Goal: Feedback & Contribution: Submit feedback/report problem

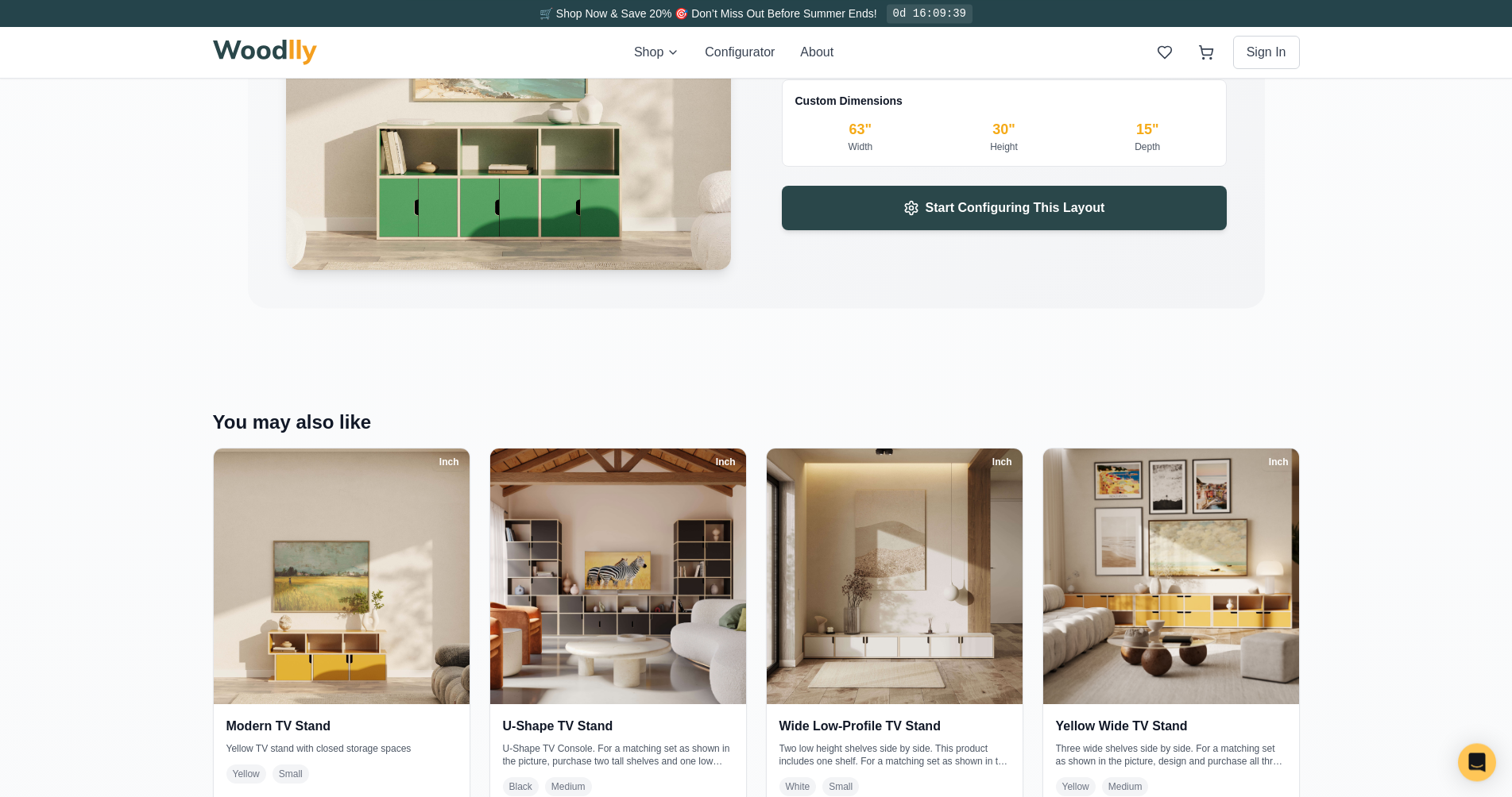
scroll to position [2715, 0]
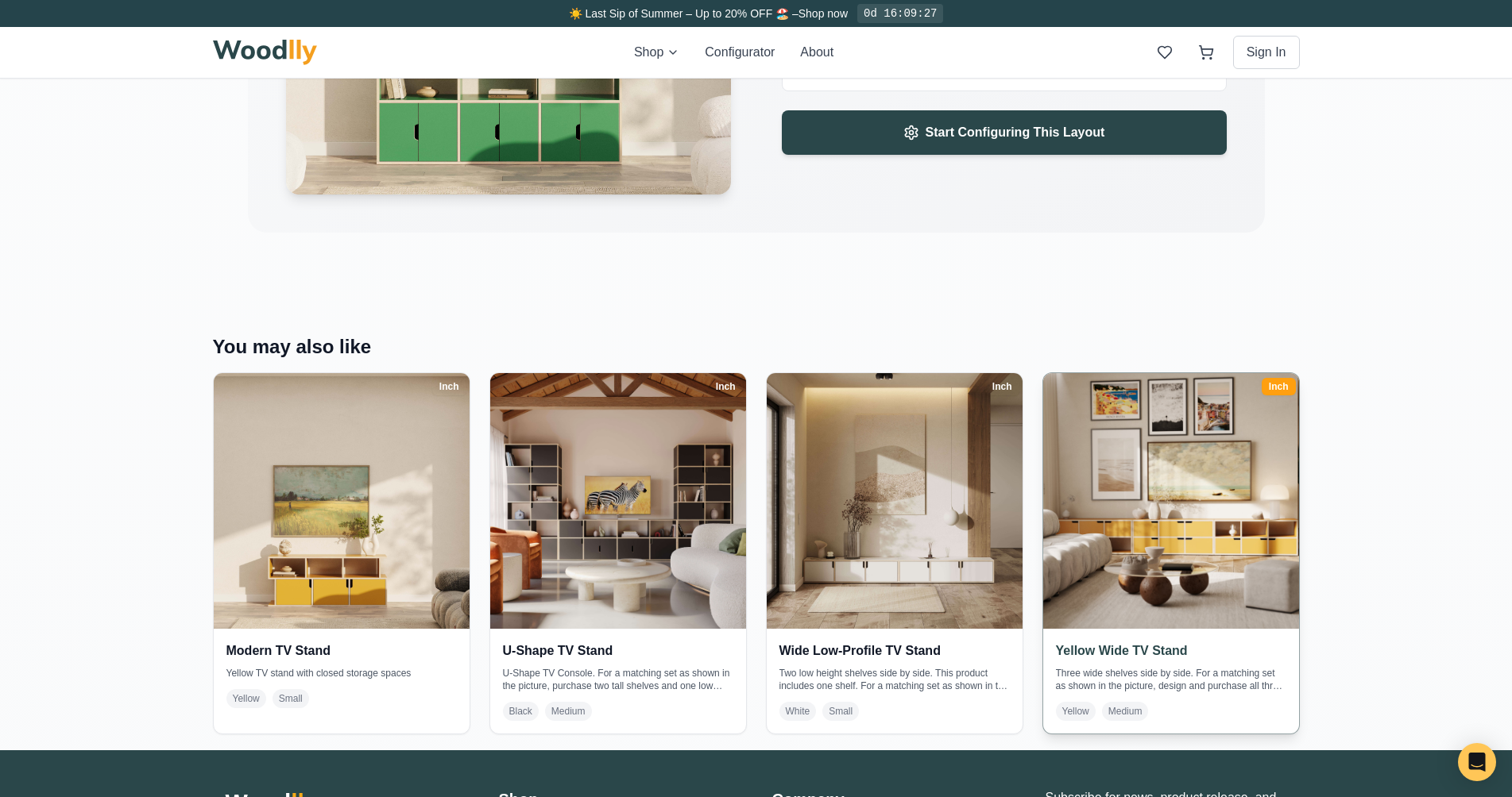
click at [1172, 568] on img at bounding box center [1170, 500] width 268 height 268
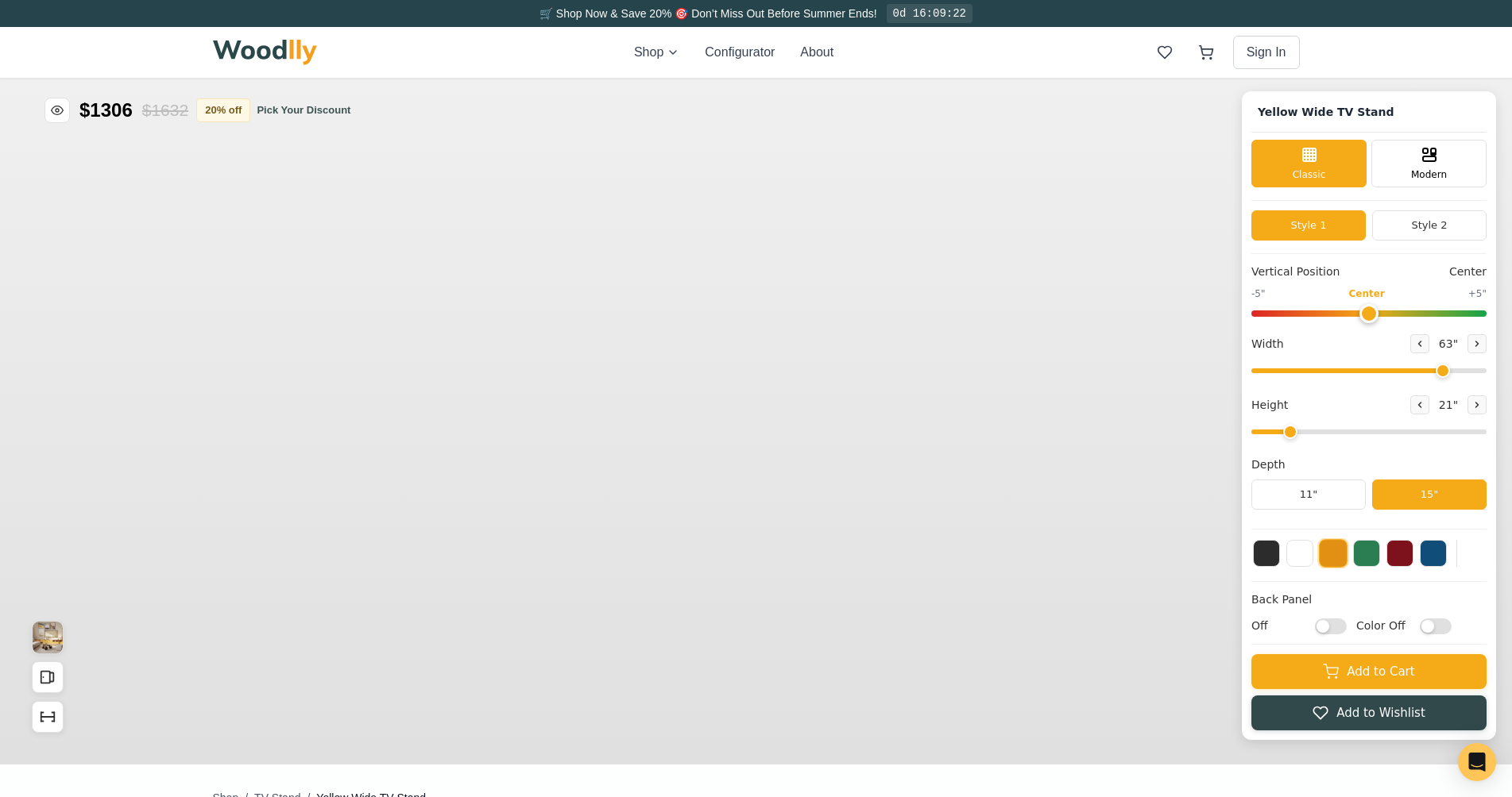
type input "63"
type input "2"
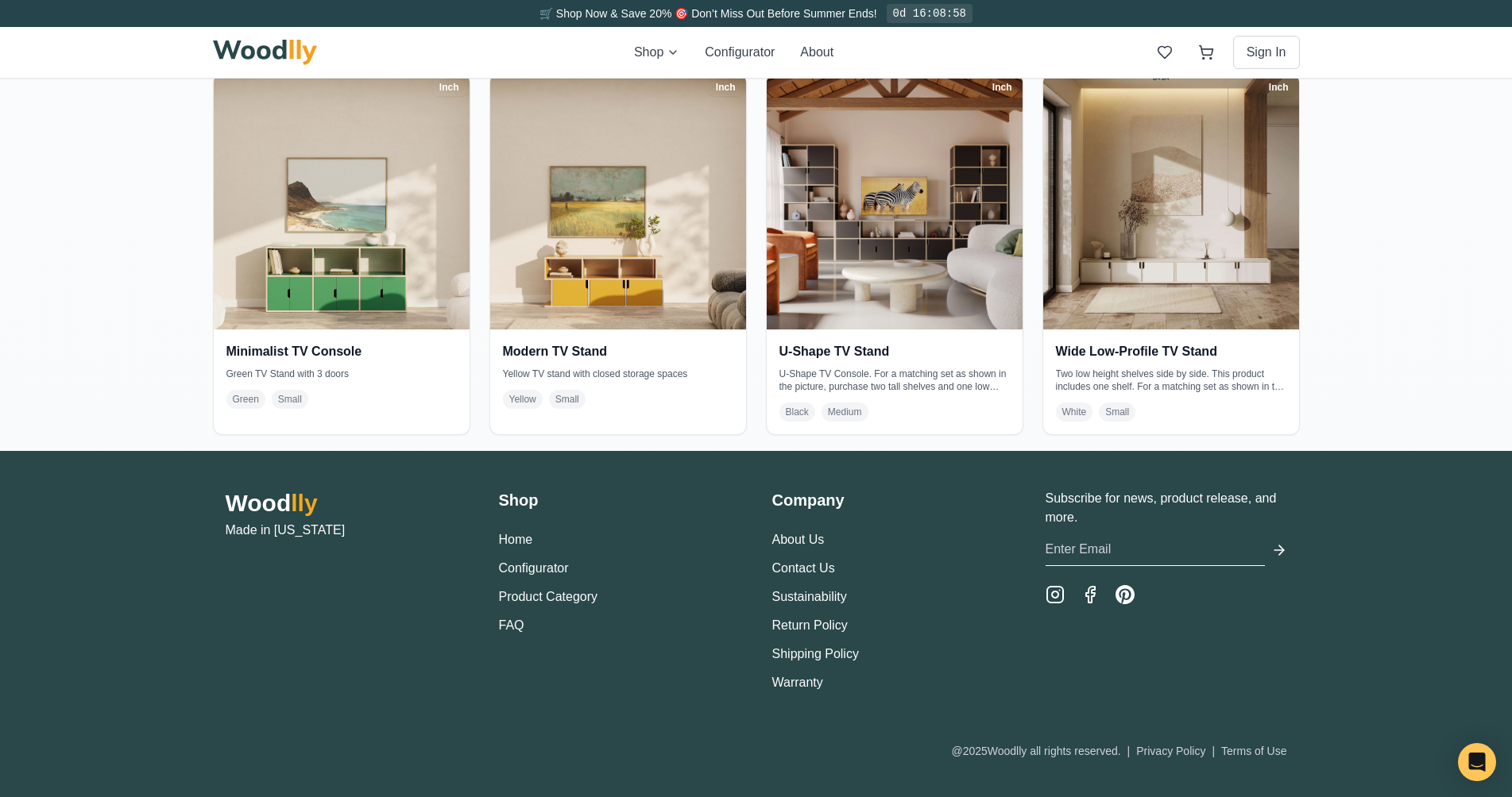
scroll to position [2987, 0]
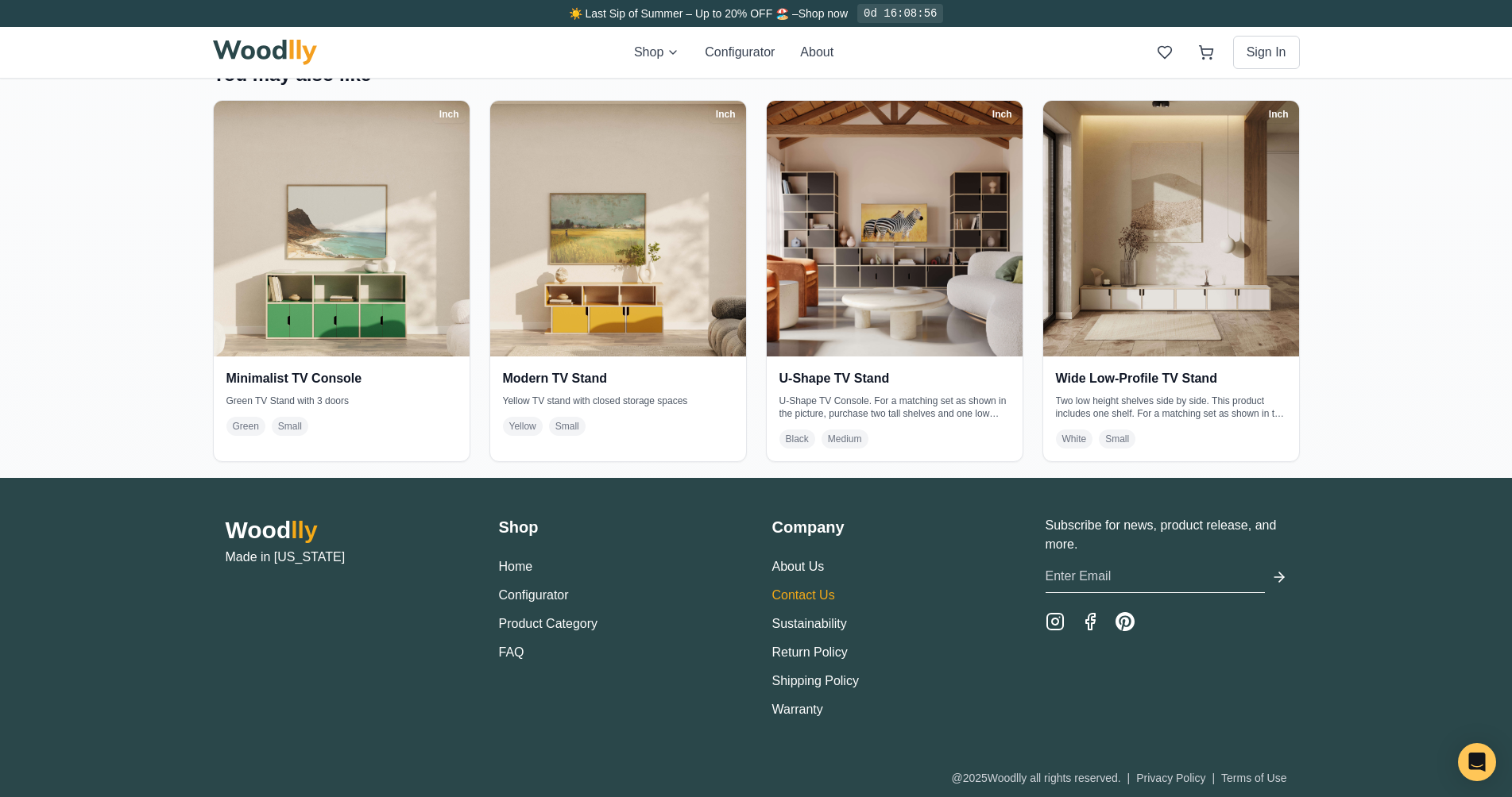
click at [819, 594] on link "Contact Us" at bounding box center [803, 595] width 63 height 14
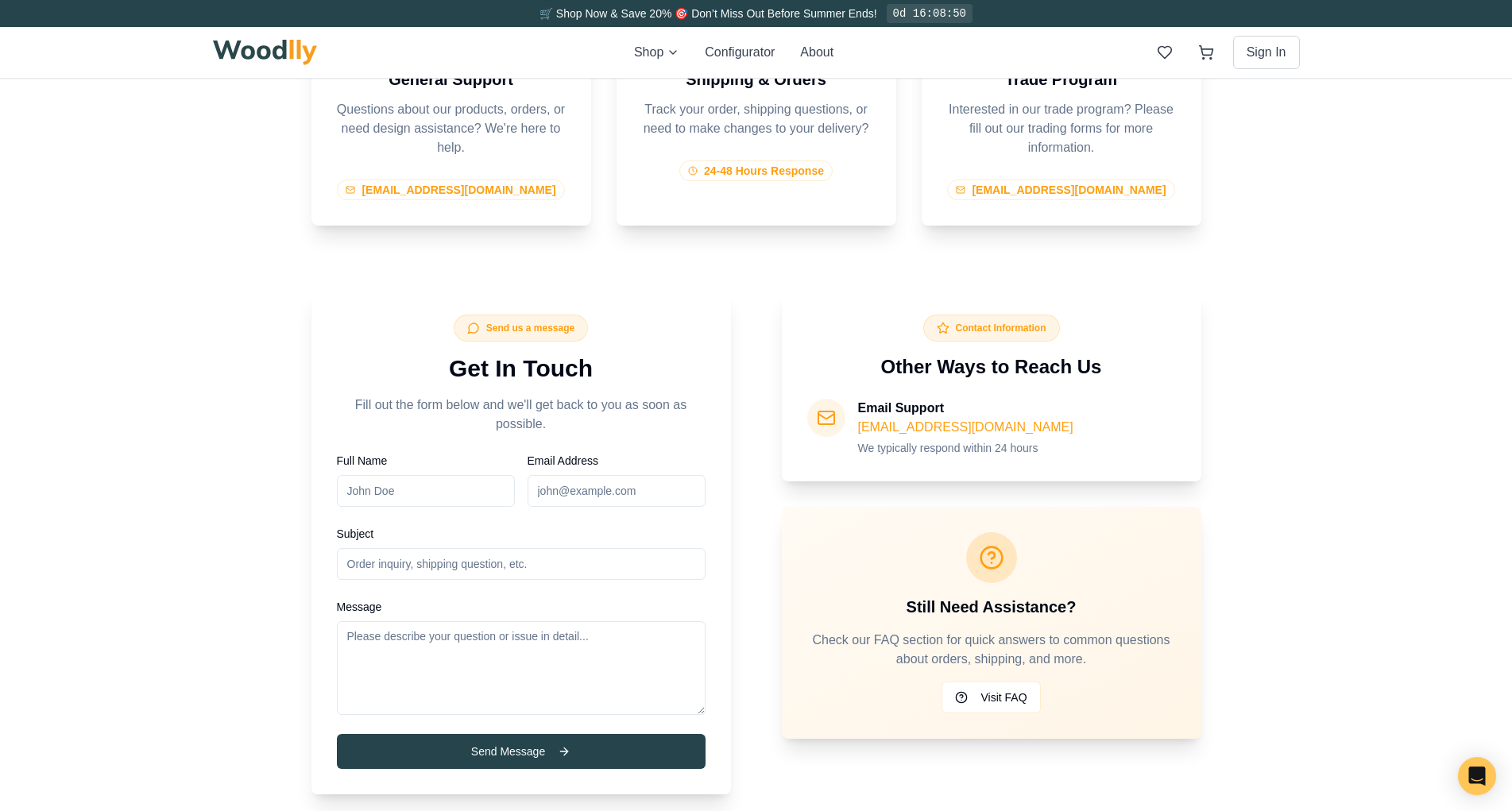
scroll to position [634, 0]
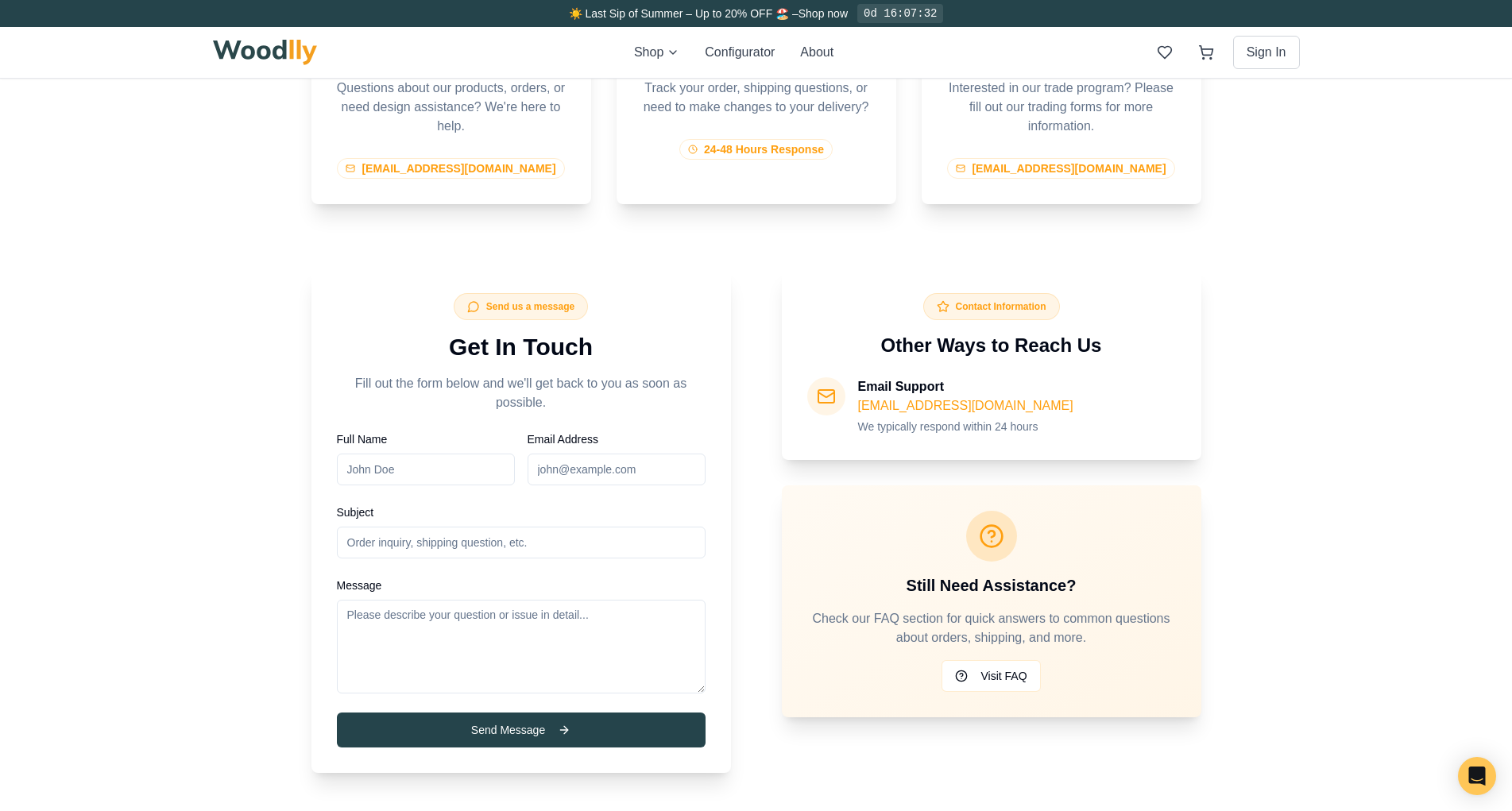
click at [399, 467] on input "Full Name" at bounding box center [426, 469] width 178 height 32
click at [432, 464] on input "[PERSON_NAME]" at bounding box center [426, 469] width 178 height 32
type input "[PERSON_NAME]"
click at [578, 461] on input "Email Address" at bounding box center [616, 469] width 178 height 32
type input "[EMAIL_ADDRESS][DOMAIN_NAME]"
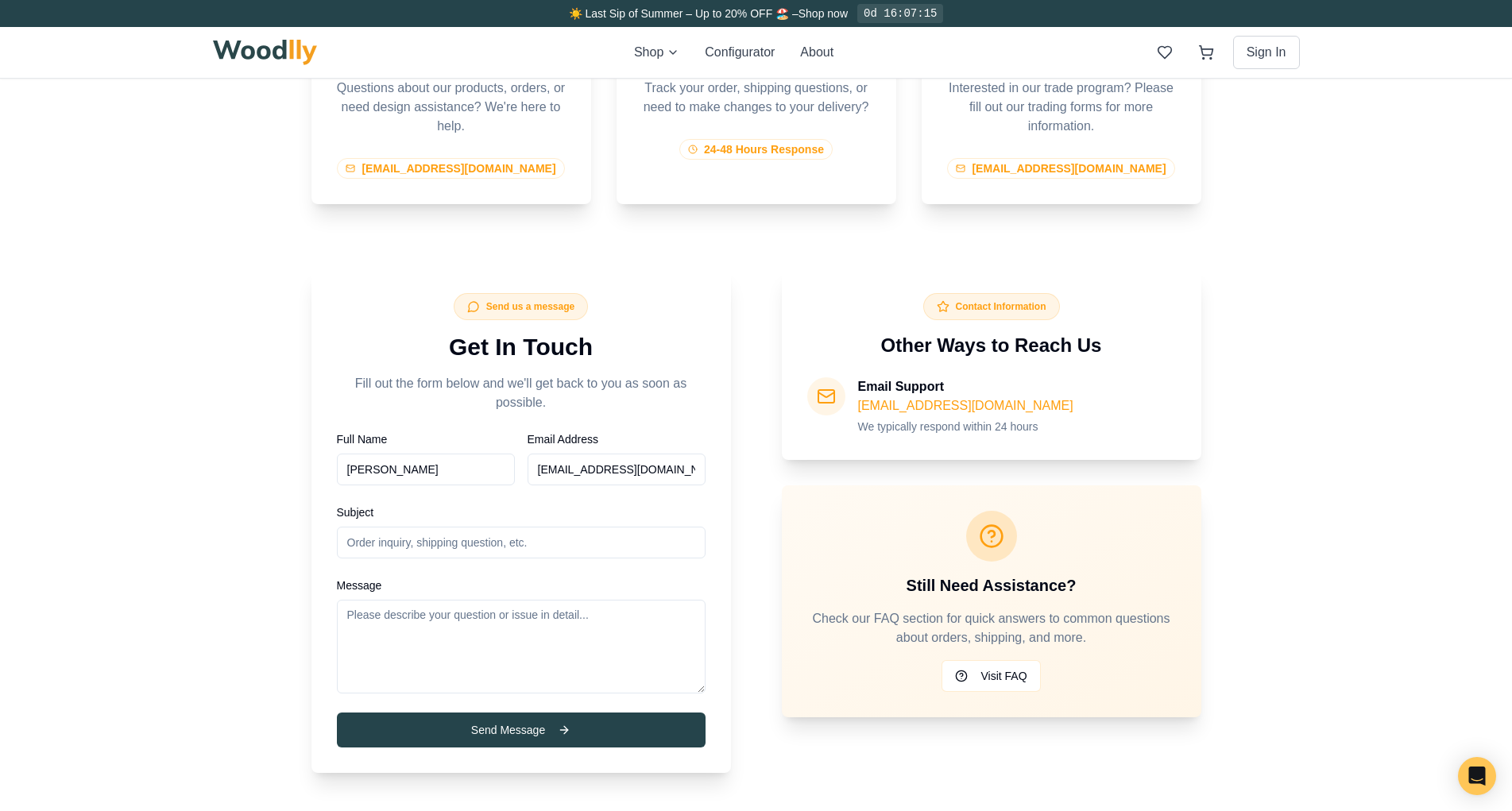
click at [423, 548] on input "Subject" at bounding box center [521, 542] width 369 height 32
type input "New Inquiry Office Cabinet & Desk"
click at [440, 618] on textarea "Message" at bounding box center [521, 645] width 369 height 94
drag, startPoint x: 452, startPoint y: 628, endPoint x: 485, endPoint y: 660, distance: 46.0
click at [452, 628] on textarea "Hi, I'm trying to design an office wall" at bounding box center [521, 645] width 369 height 94
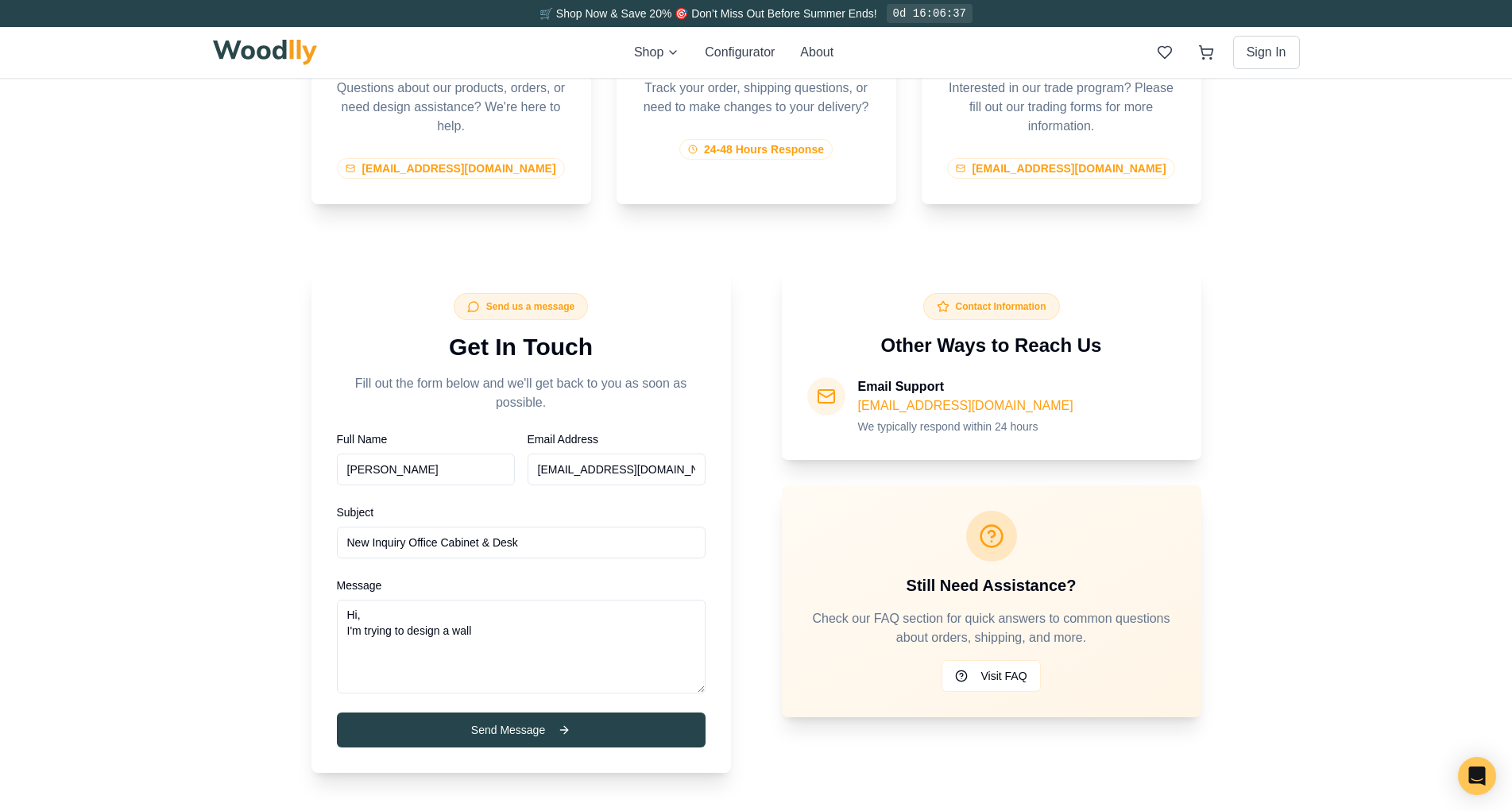
click at [501, 624] on textarea "Hi, I'm trying to design a wall" at bounding box center [521, 645] width 369 height 94
click at [619, 642] on textarea "Hi, I'm trying to design a wall in my office using your product and cabinets. H…" at bounding box center [521, 645] width 369 height 94
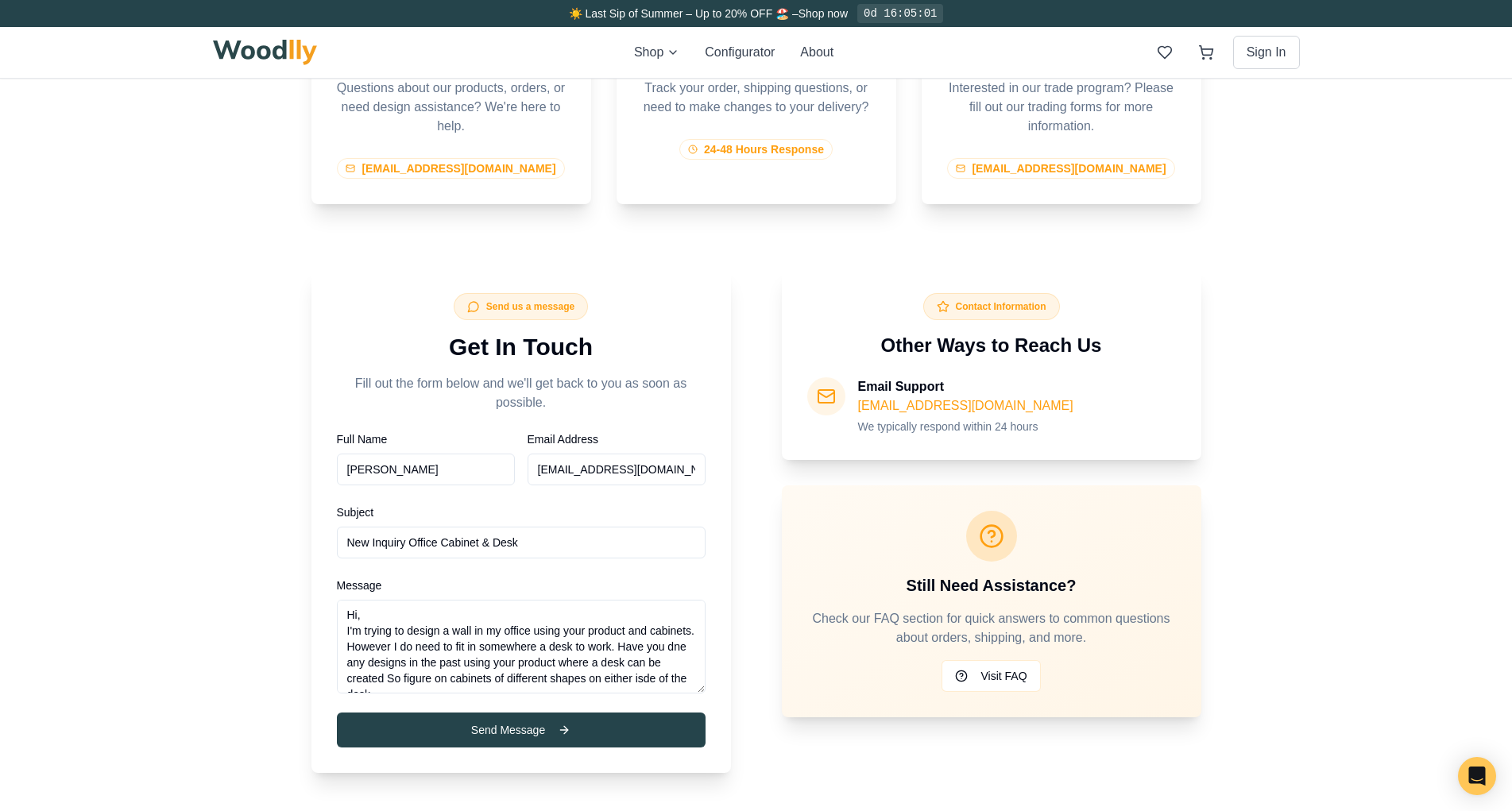
click at [372, 674] on textarea "Hi, I'm trying to design a wall in my office using your product and cabinets. H…" at bounding box center [521, 645] width 369 height 94
click at [515, 677] on textarea "Hi, I'm trying to design a wall in my office using your product and cabinets. H…" at bounding box center [521, 645] width 369 height 94
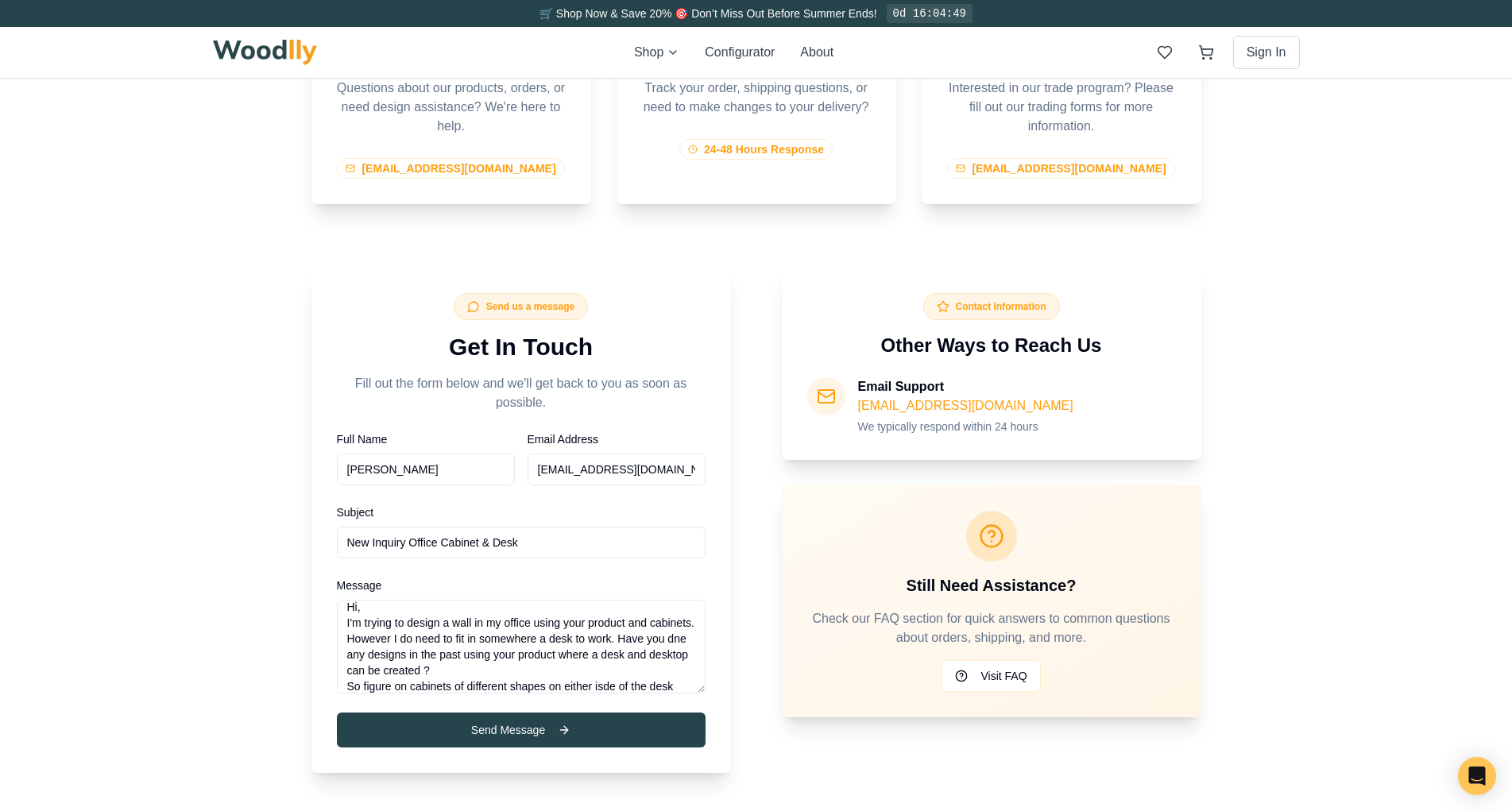
click at [403, 655] on textarea "Hi, I'm trying to design a wall in my office using your product and cabinets. H…" at bounding box center [521, 645] width 369 height 94
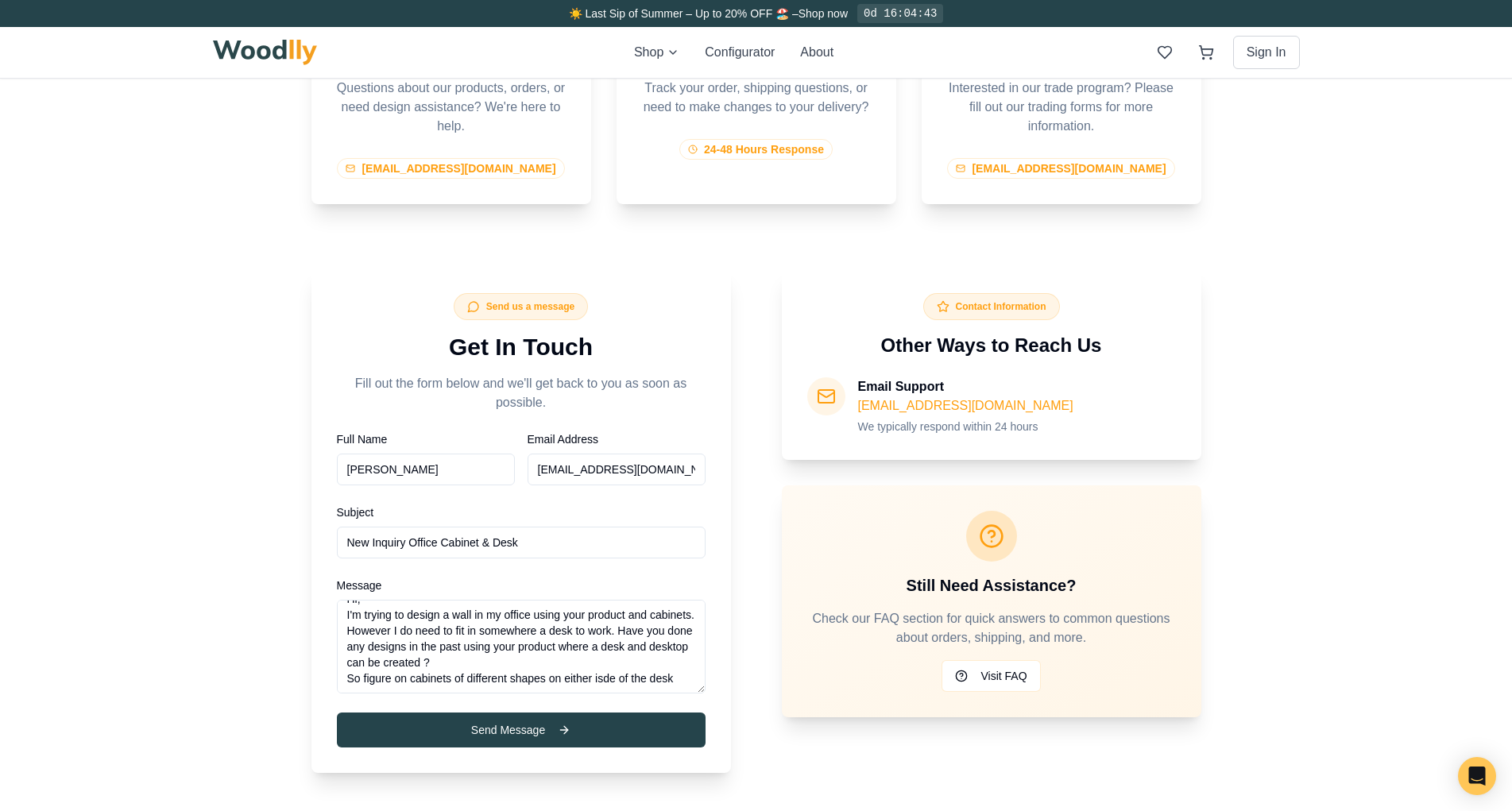
click at [514, 663] on textarea "Hi, I'm trying to design a wall in my office using your product and cabinets. H…" at bounding box center [521, 645] width 369 height 94
drag, startPoint x: 475, startPoint y: 673, endPoint x: 494, endPoint y: 673, distance: 19.0
click at [494, 673] on textarea "Hi, I'm trying to design a wall in my office using your product and cabinets. H…" at bounding box center [521, 645] width 369 height 94
drag, startPoint x: 630, startPoint y: 612, endPoint x: 386, endPoint y: 628, distance: 244.5
click at [386, 628] on textarea "Hi, I'm trying to design a wall in my office using your product and cabinets. H…" at bounding box center [521, 645] width 369 height 94
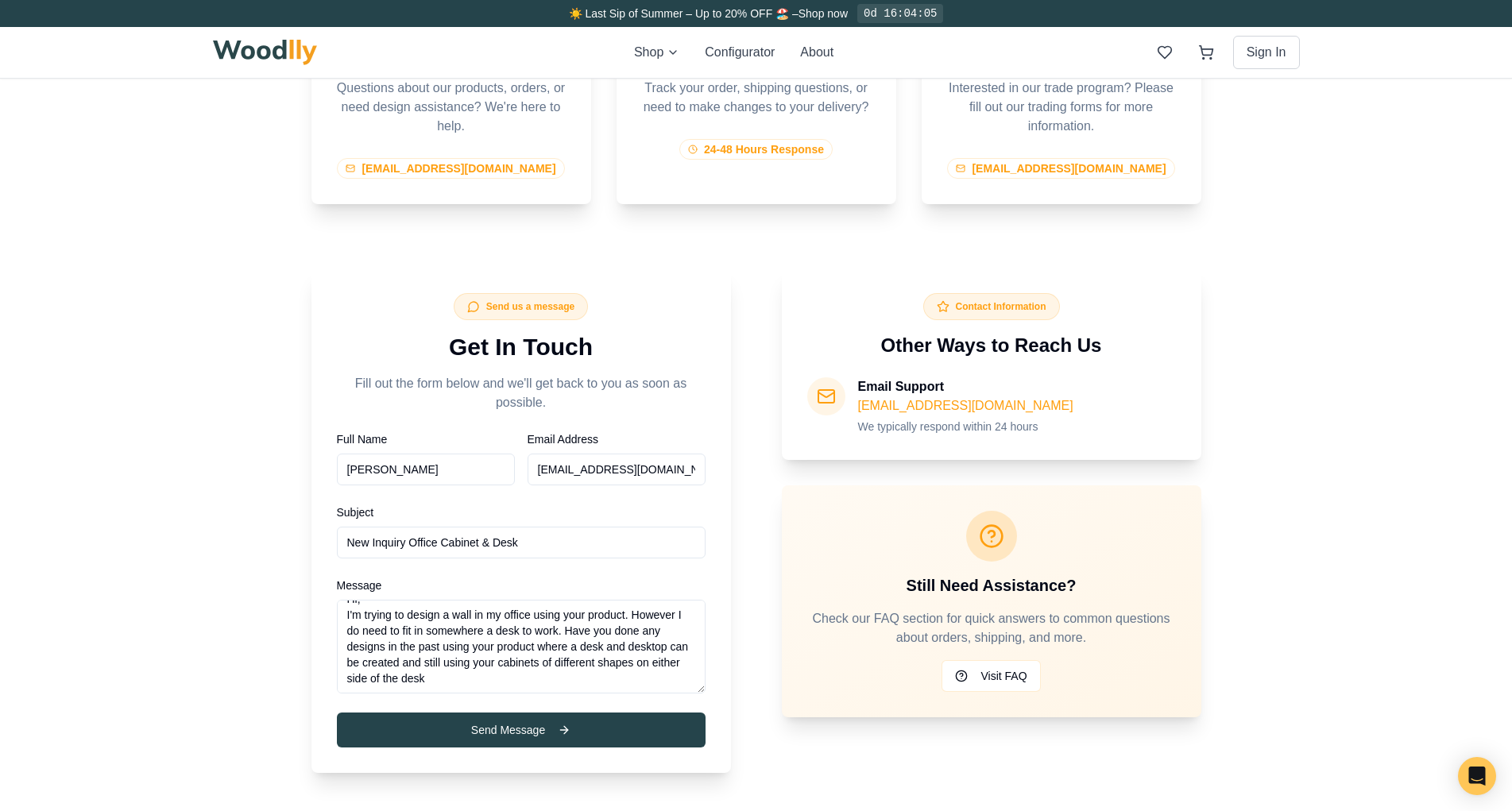
click at [428, 632] on textarea "Hi, I'm trying to design a wall in my office using your product. However I do n…" at bounding box center [521, 645] width 369 height 94
click at [546, 628] on textarea "Hi, I'm trying to design a wall in my office using your product. However I do n…" at bounding box center [521, 645] width 369 height 94
click at [586, 624] on textarea "Hi, I'm trying to design a wall in my office using your product. However I do n…" at bounding box center [521, 645] width 369 height 94
click at [492, 632] on textarea "Hi, I'm trying to design a wall in my office using your product. However I do n…" at bounding box center [521, 645] width 369 height 94
click at [481, 631] on textarea "Hi, I'm trying to design a wall in my office using your product. However I do n…" at bounding box center [521, 645] width 369 height 94
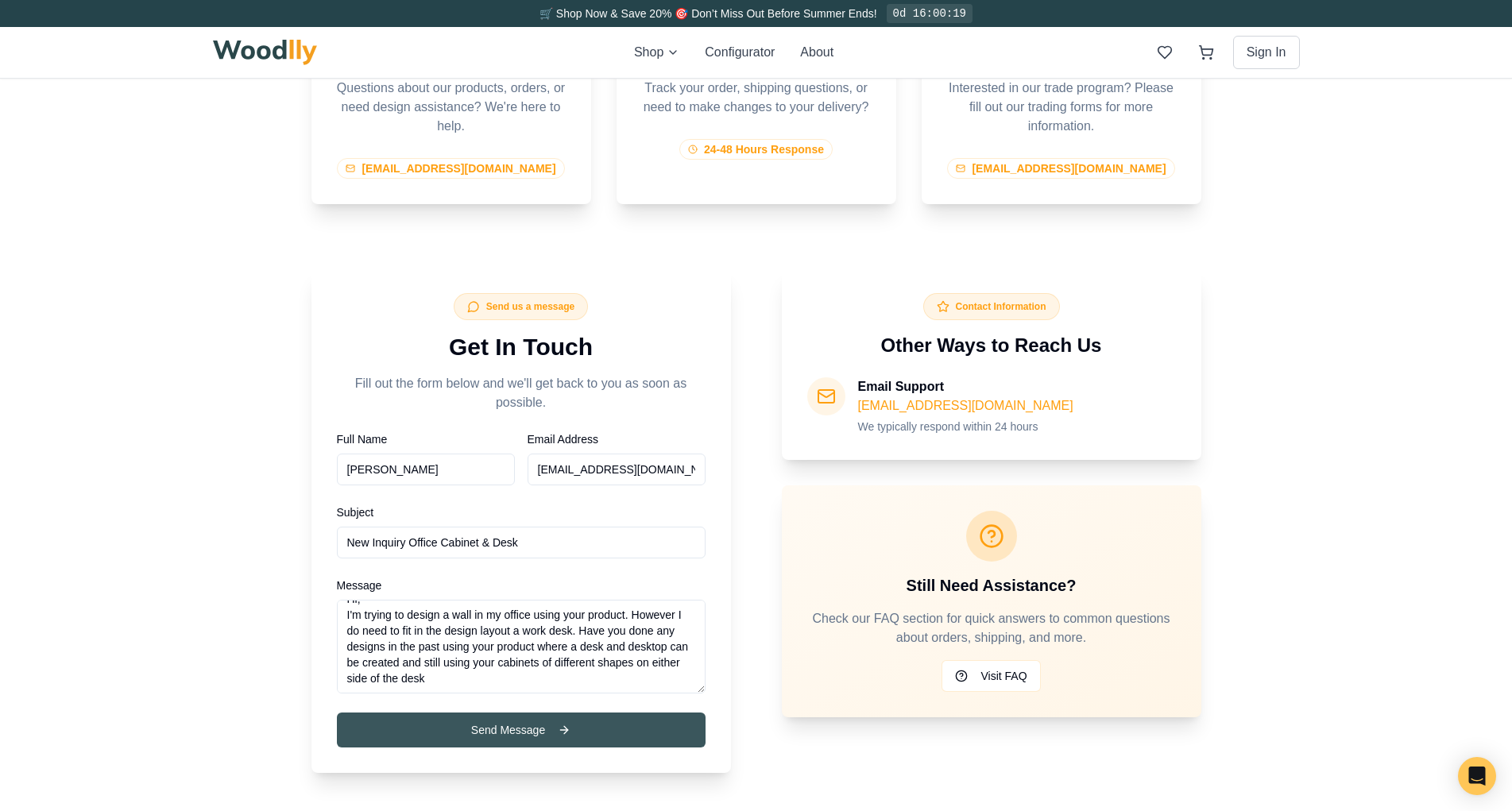
type textarea "Hi, I'm trying to design a wall in my office using your product. However I do n…"
click at [509, 727] on button "Send Message" at bounding box center [521, 729] width 369 height 34
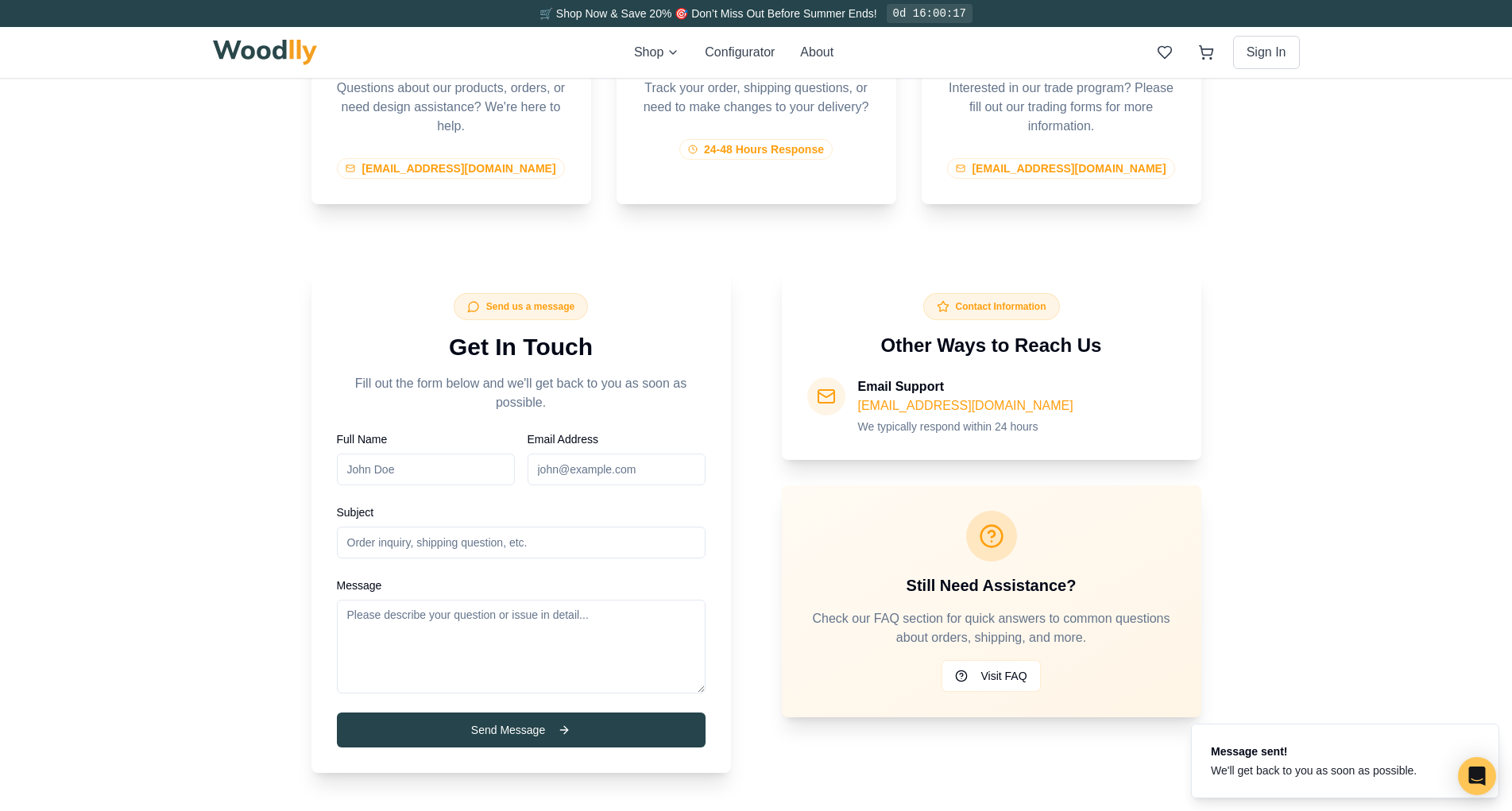
scroll to position [0, 0]
